Goal: Task Accomplishment & Management: Manage account settings

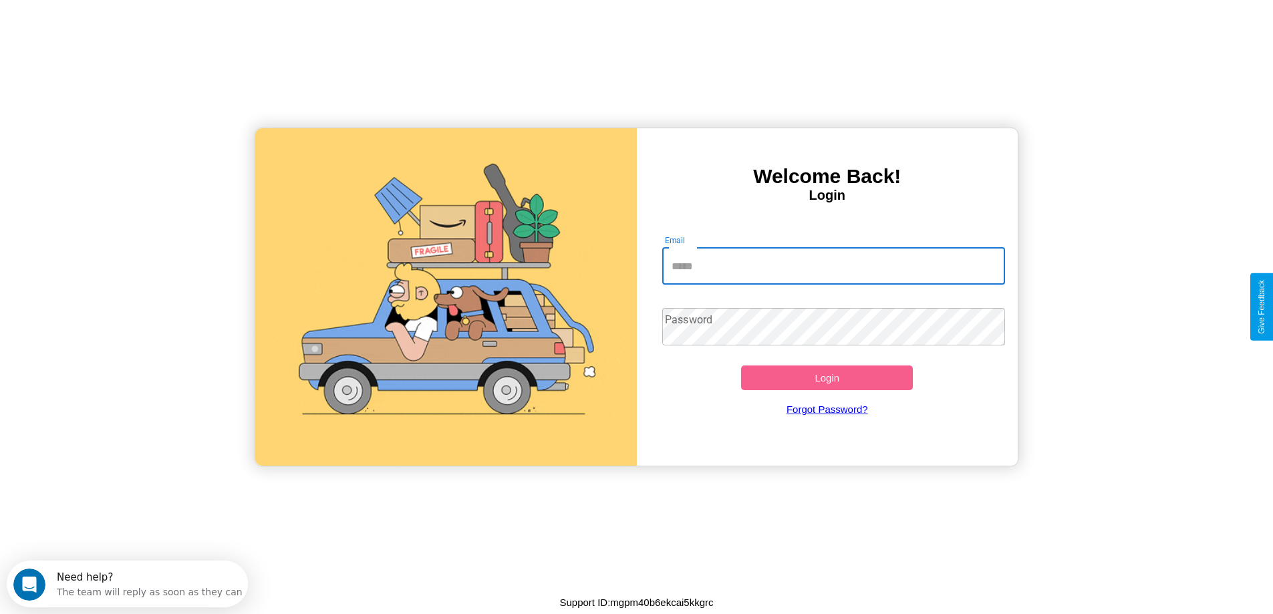
click at [833, 266] on input "Email" at bounding box center [833, 265] width 343 height 37
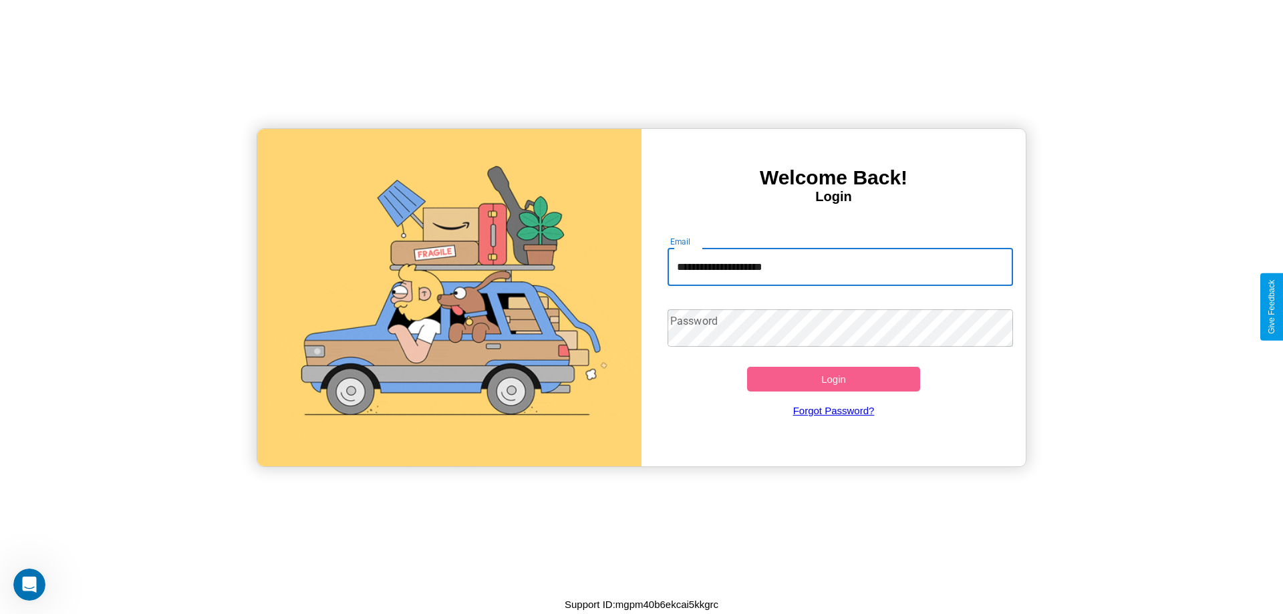
type input "**********"
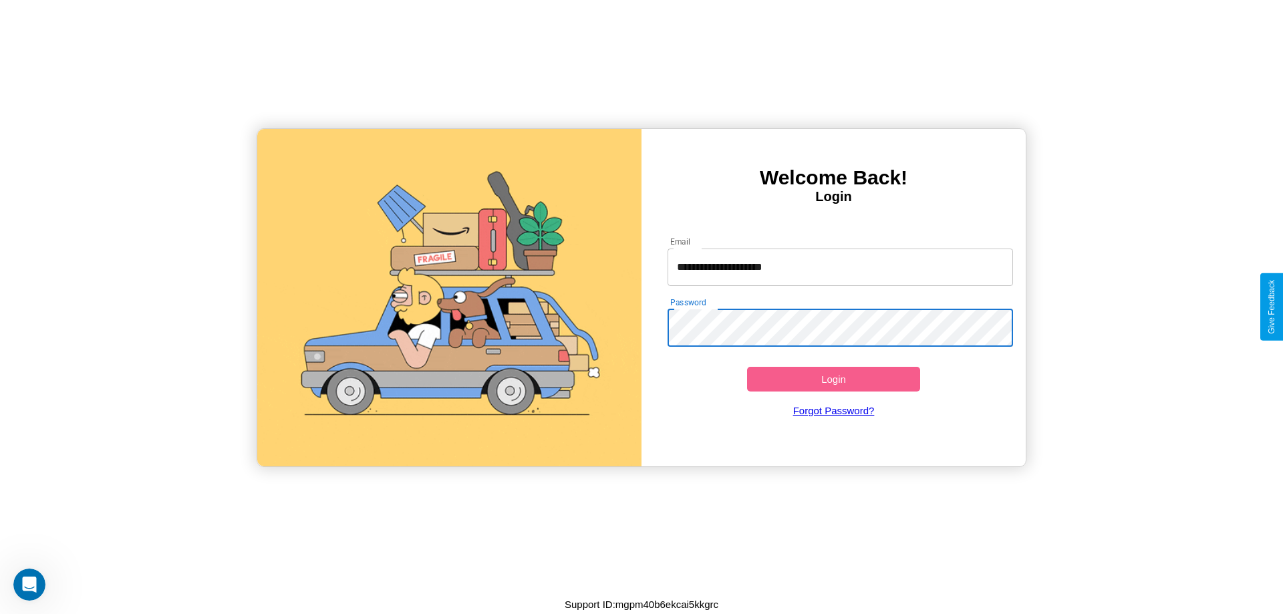
click at [833, 379] on button "Login" at bounding box center [833, 379] width 173 height 25
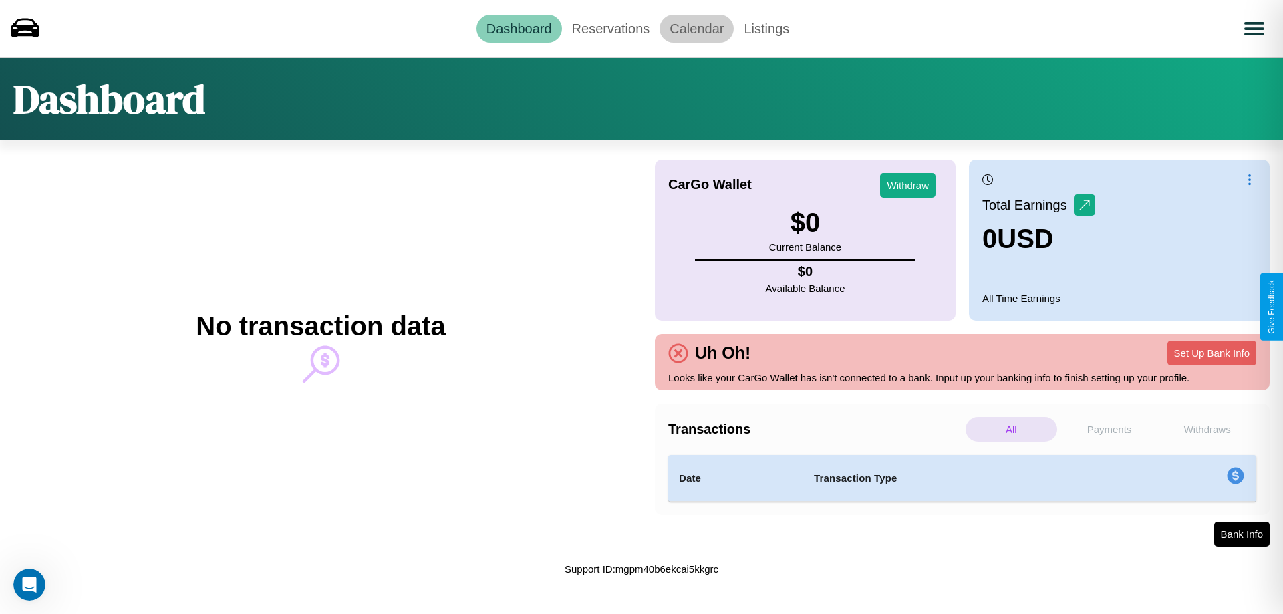
click at [696, 28] on link "Calendar" at bounding box center [696, 29] width 74 height 28
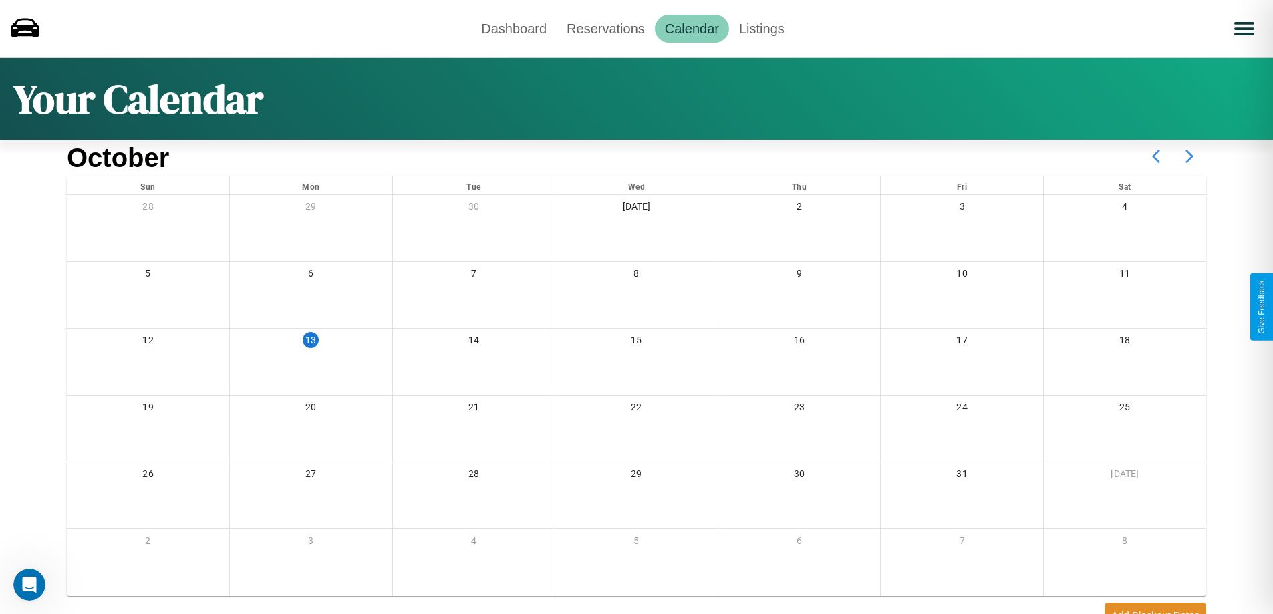
click at [1189, 156] on icon at bounding box center [1189, 156] width 33 height 33
click at [605, 28] on link "Reservations" at bounding box center [606, 29] width 98 height 28
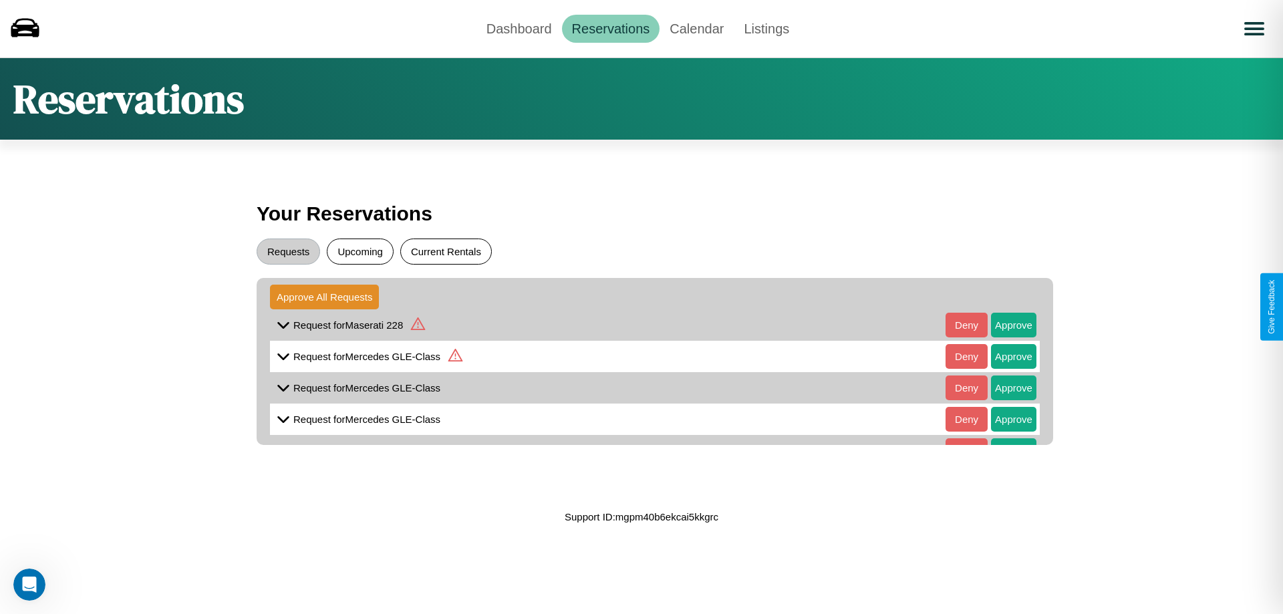
click at [446, 251] on button "Current Rentals" at bounding box center [446, 252] width 92 height 26
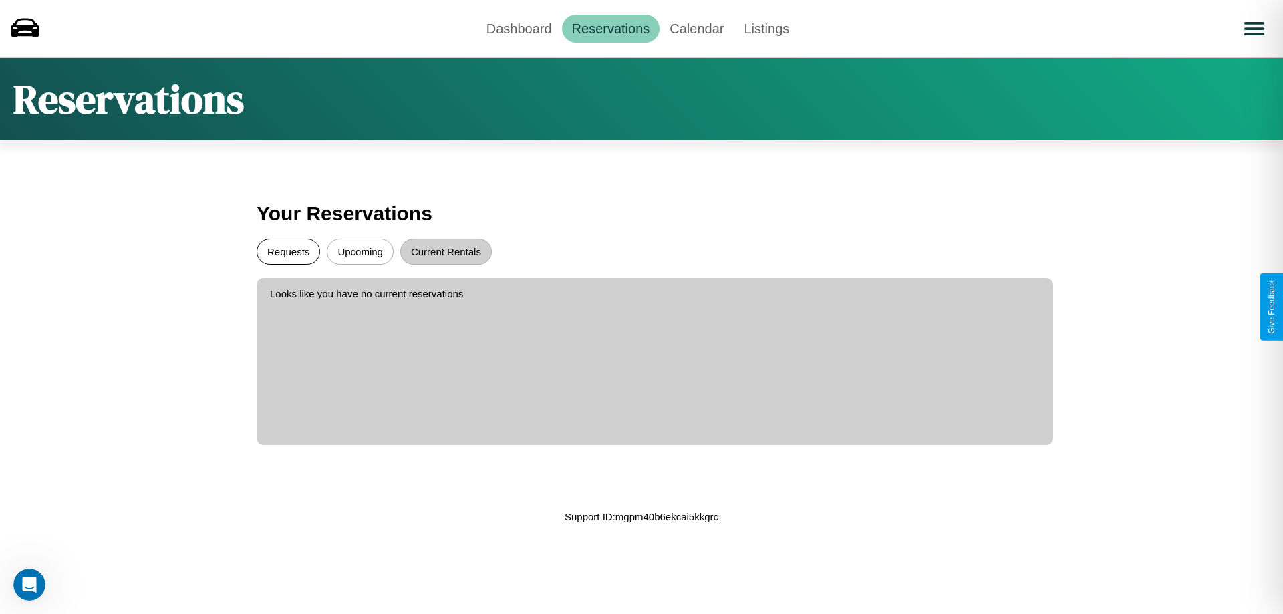
click at [288, 251] on button "Requests" at bounding box center [288, 252] width 63 height 26
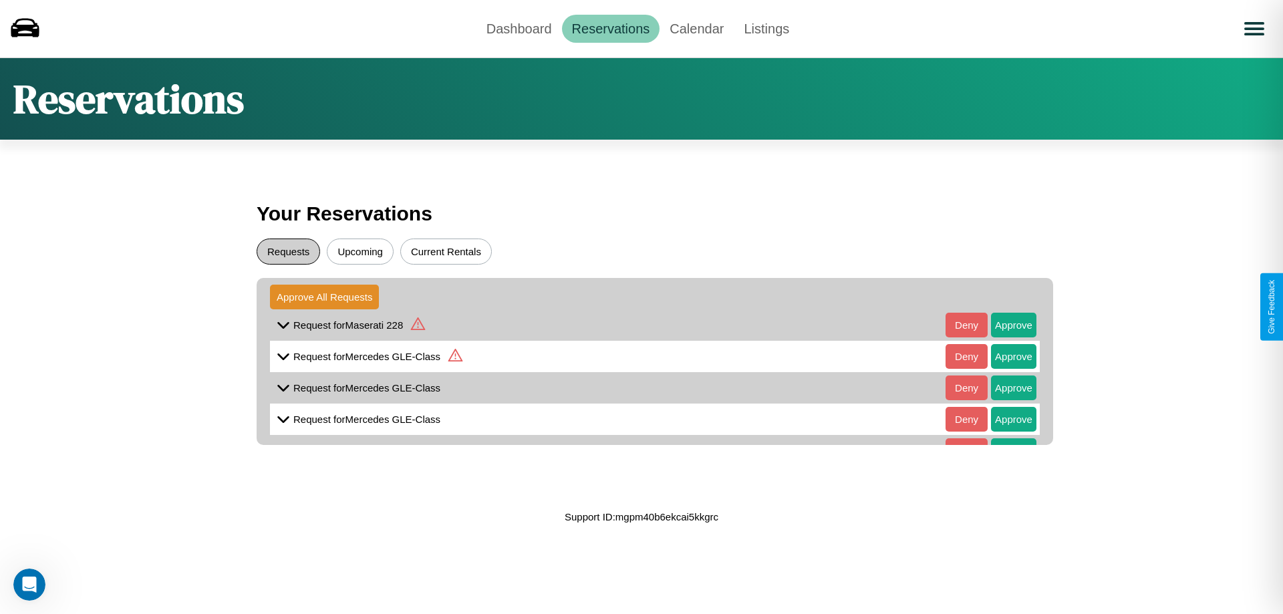
scroll to position [31, 0]
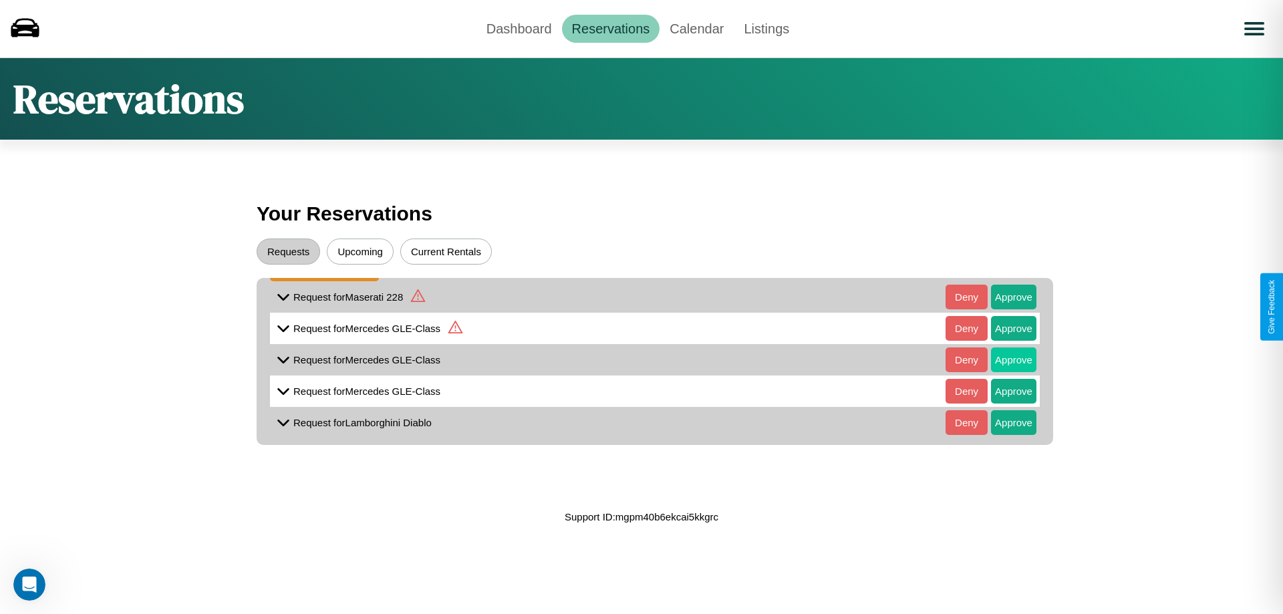
click at [1004, 356] on button "Approve" at bounding box center [1013, 359] width 45 height 25
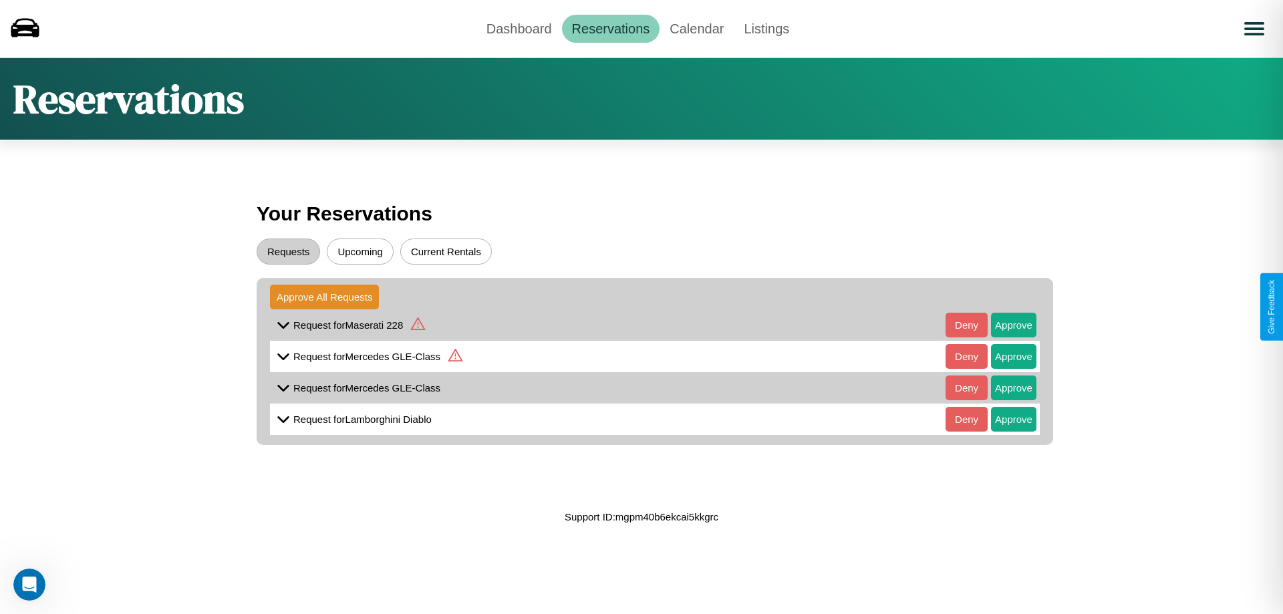
scroll to position [7, 0]
click at [1004, 381] on button "Approve" at bounding box center [1013, 388] width 45 height 25
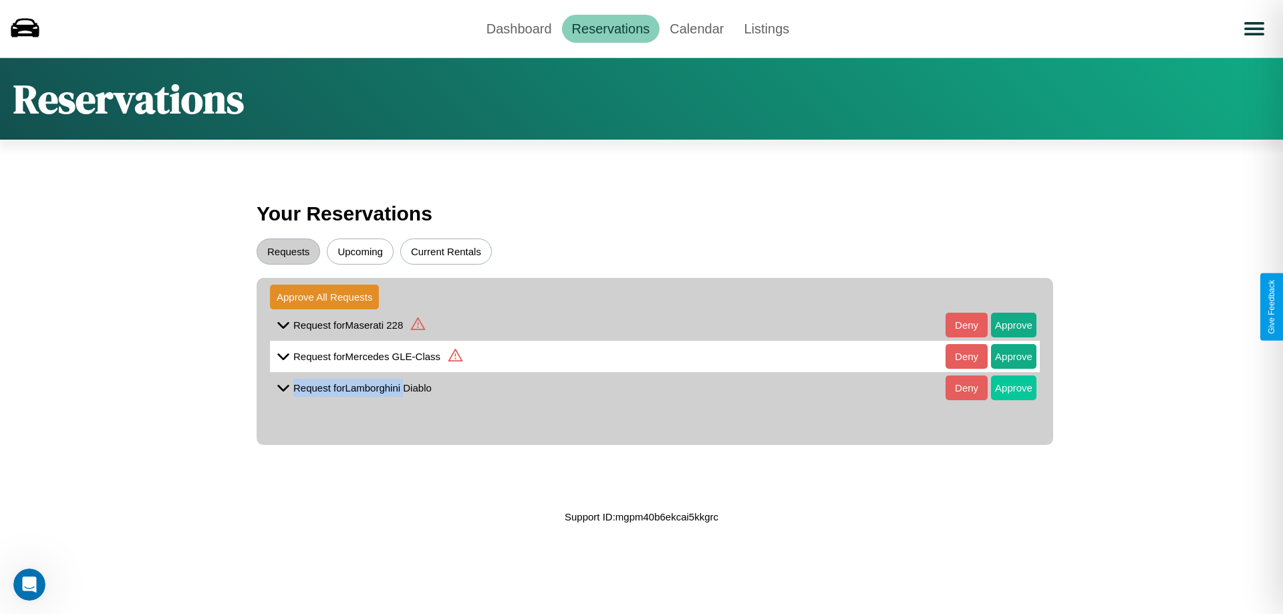
click at [1004, 388] on button "Approve" at bounding box center [1013, 388] width 45 height 25
click at [417, 325] on icon at bounding box center [418, 323] width 15 height 13
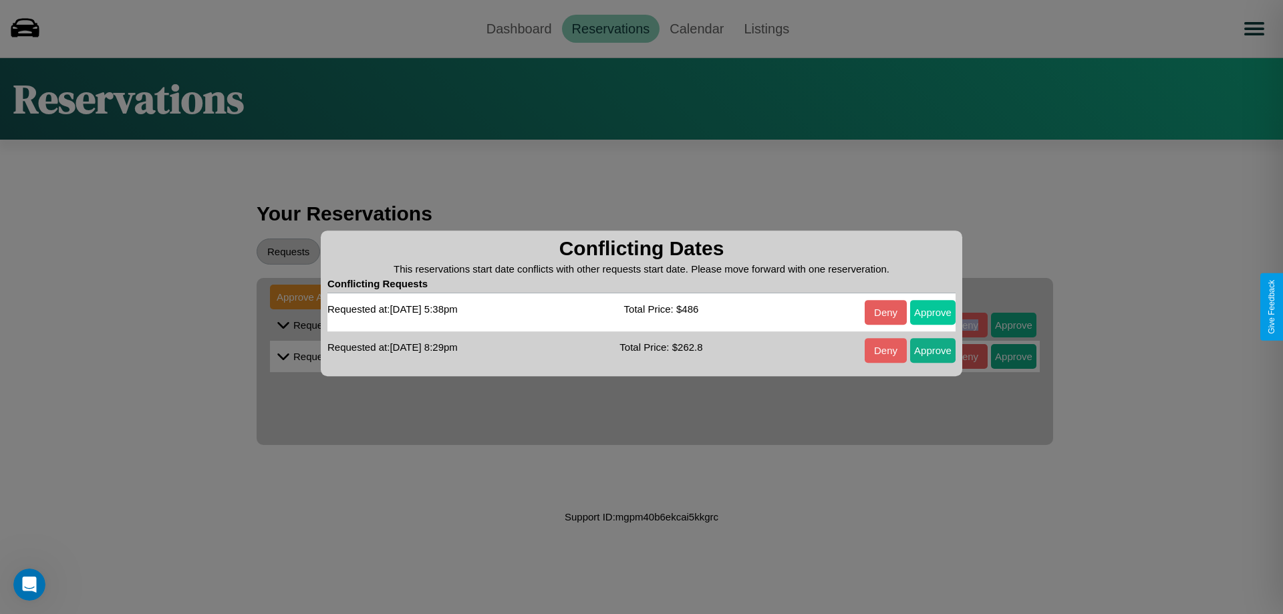
click at [933, 312] on button "Approve" at bounding box center [932, 312] width 45 height 25
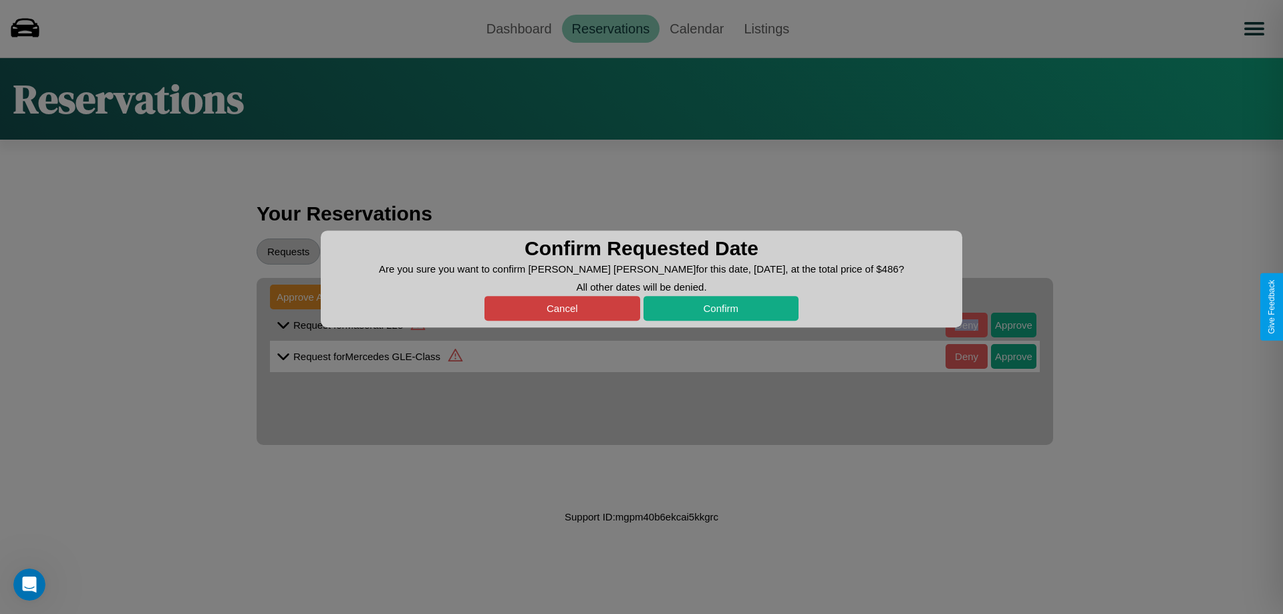
click at [562, 308] on button "Cancel" at bounding box center [562, 308] width 156 height 25
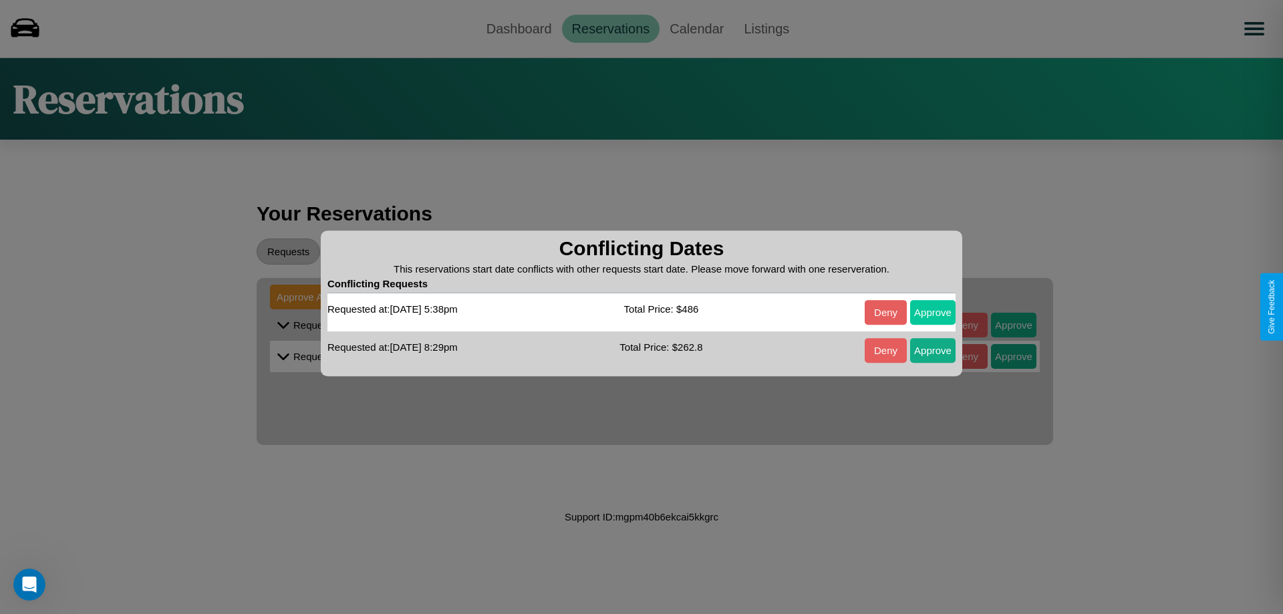
click at [933, 312] on button "Approve" at bounding box center [932, 312] width 45 height 25
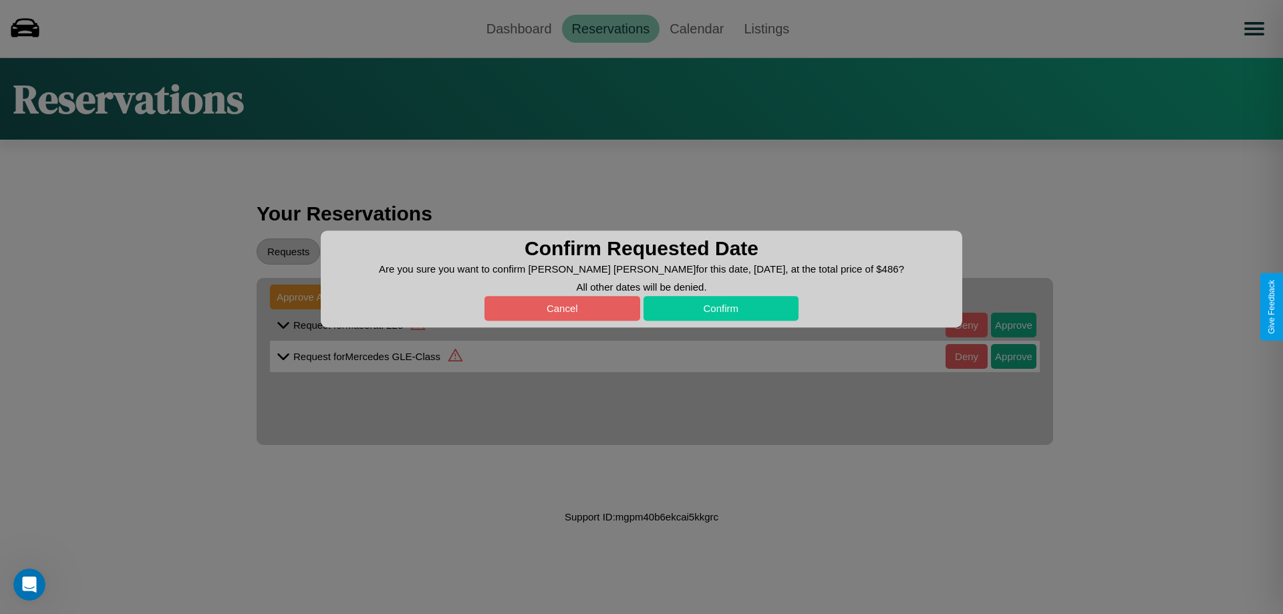
click at [720, 308] on button "Confirm" at bounding box center [721, 308] width 156 height 25
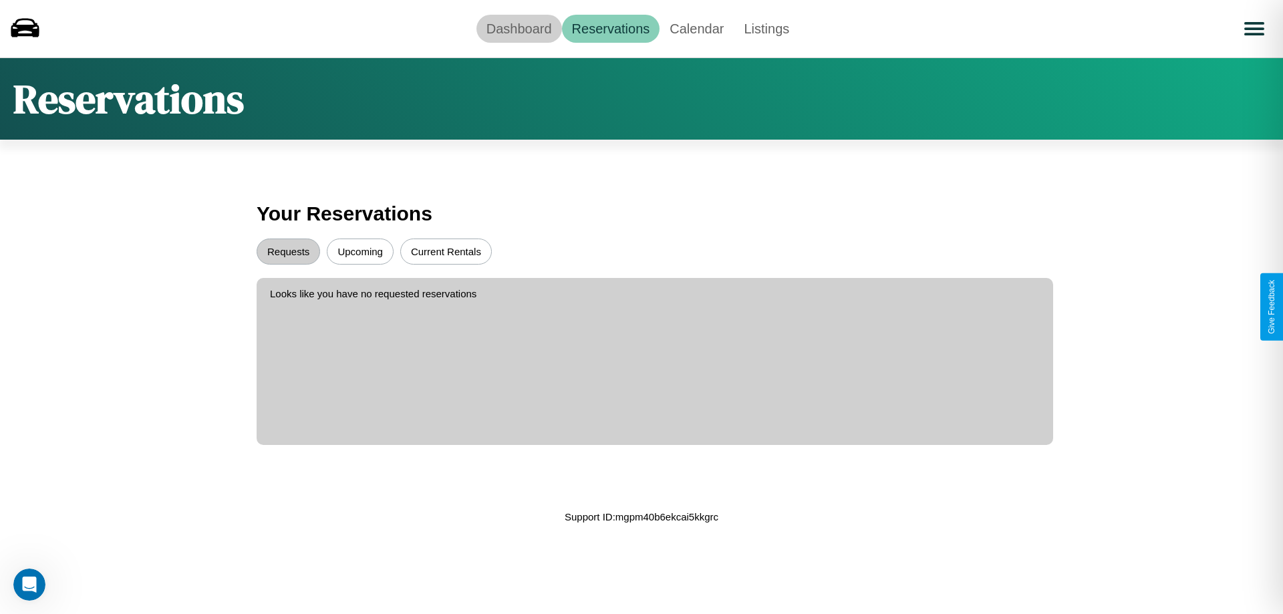
click at [519, 28] on link "Dashboard" at bounding box center [519, 29] width 86 height 28
